Goal: Consume media (video, audio)

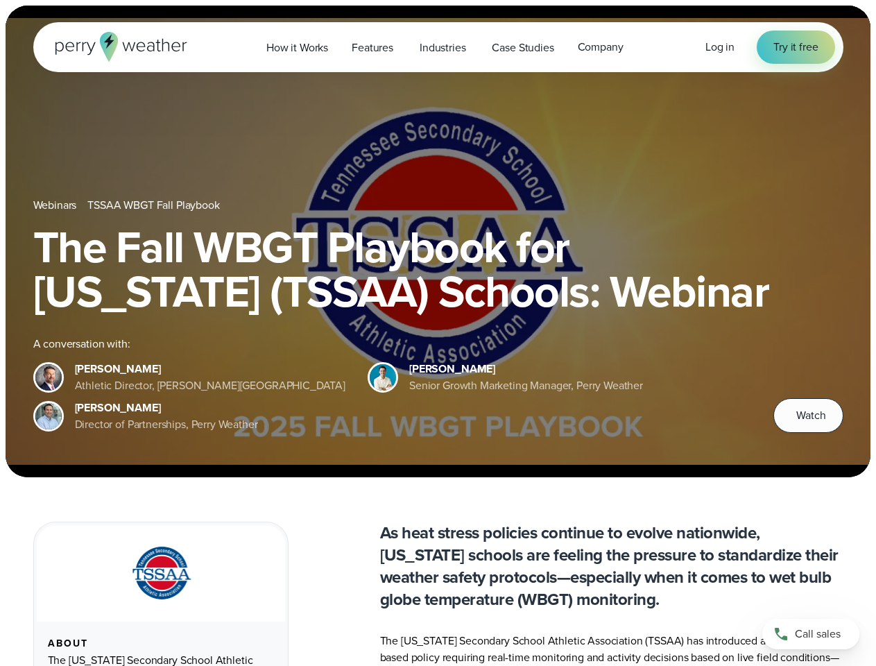
click at [437, 333] on div "The Fall WBGT Playbook for [US_STATE] (TSSAA) Schools: Webinar A conversation w…" at bounding box center [438, 329] width 810 height 208
click at [437, 47] on span "Industries" at bounding box center [442, 48] width 46 height 17
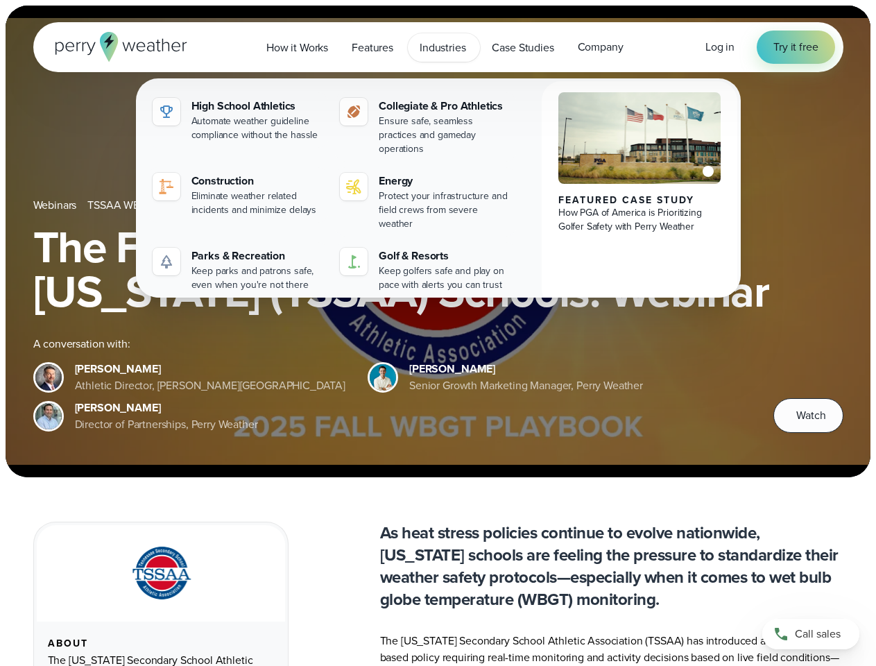
click at [437, 241] on h1 "The Fall WBGT Playbook for [US_STATE] (TSSAA) Schools: Webinar" at bounding box center [438, 269] width 810 height 89
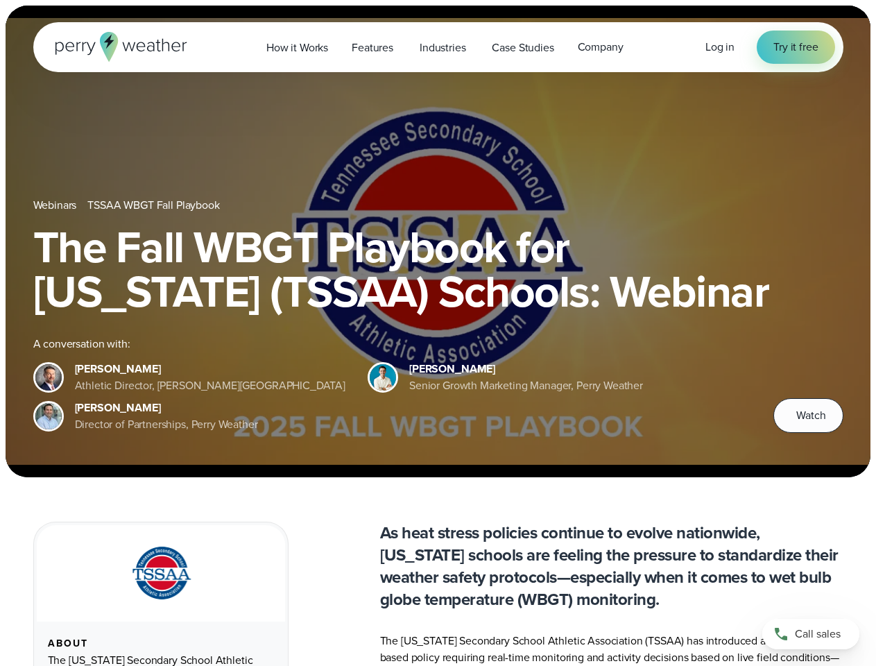
click at [155, 205] on link "TSSAA WBGT Fall Playbook" at bounding box center [153, 205] width 132 height 17
click at [808, 415] on span "Watch" at bounding box center [810, 415] width 29 height 17
